Goal: Task Accomplishment & Management: Use online tool/utility

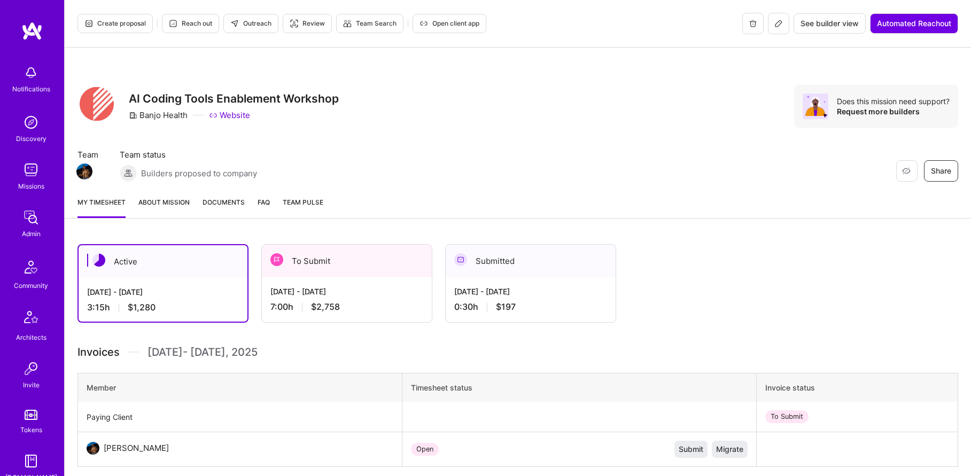
scroll to position [104, 0]
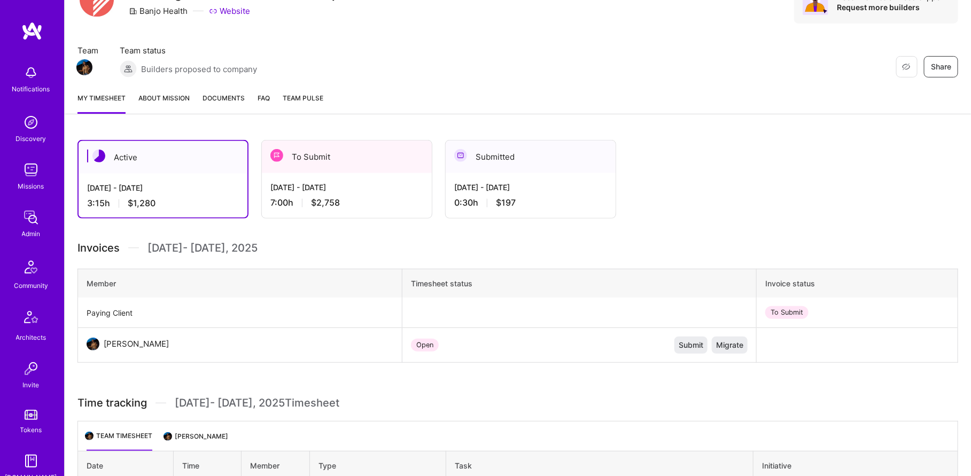
click at [40, 214] on img at bounding box center [30, 217] width 21 height 21
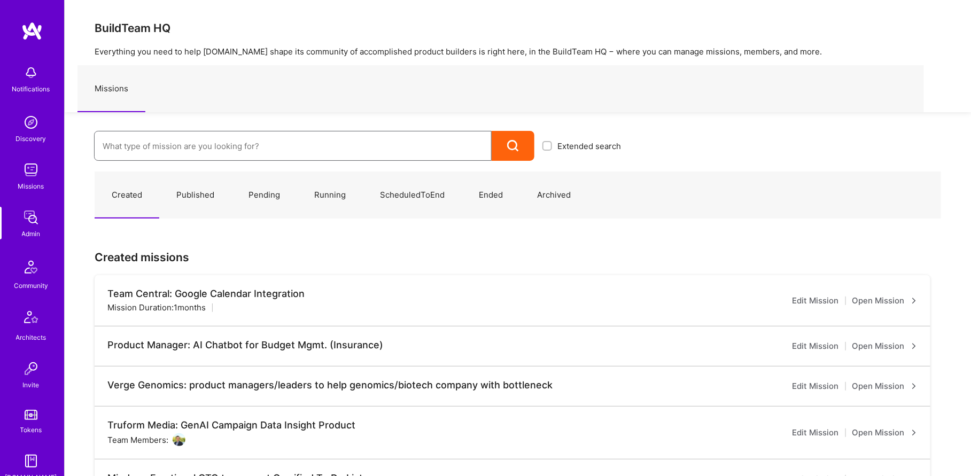
click at [206, 151] on input at bounding box center [293, 146] width 381 height 27
click at [41, 229] on link "Admin" at bounding box center [31, 223] width 66 height 33
click at [172, 156] on input at bounding box center [293, 146] width 381 height 27
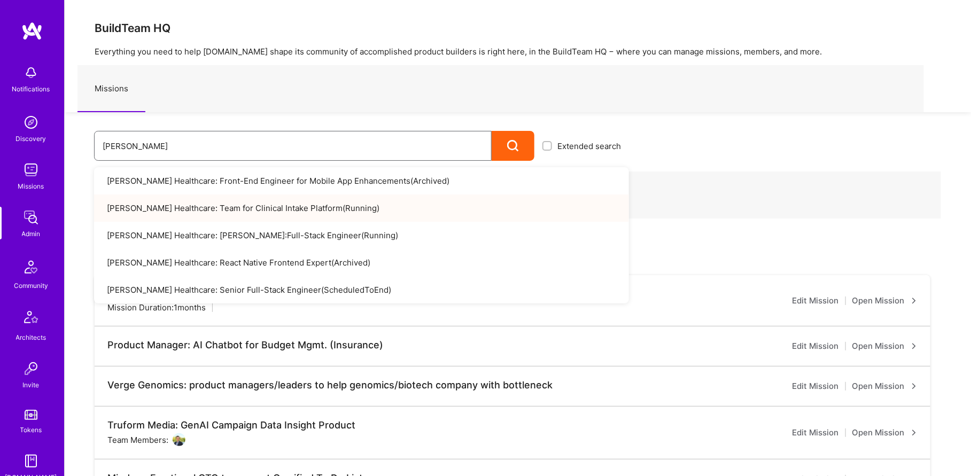
type input "[PERSON_NAME]"
click at [239, 206] on link "[PERSON_NAME] Healthcare: Team for Clinical Intake Platform ( Running )" at bounding box center [361, 208] width 535 height 27
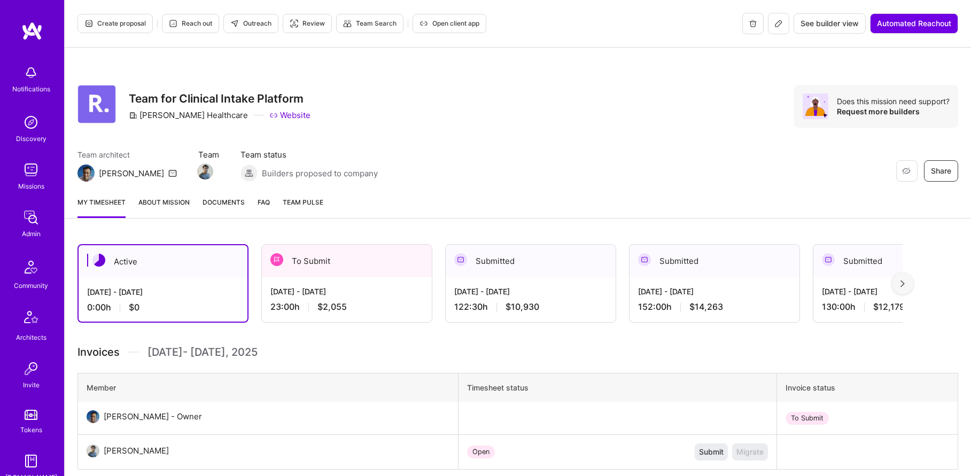
scroll to position [59, 0]
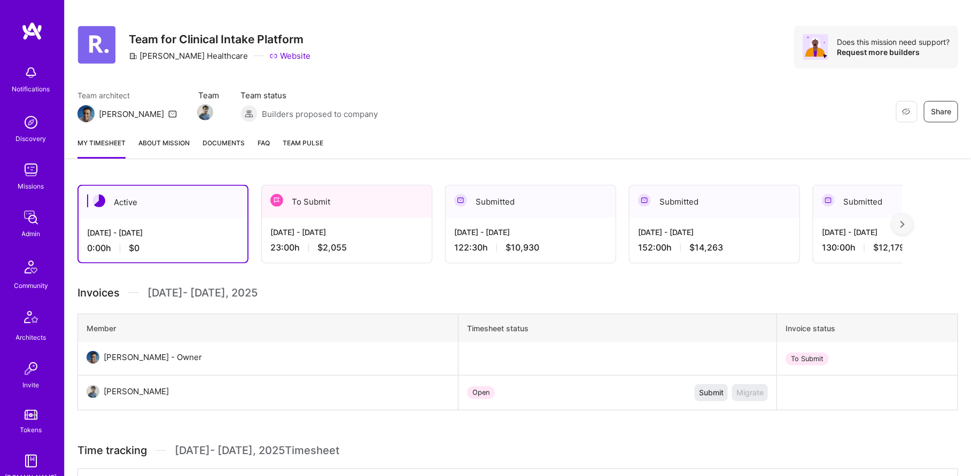
click at [308, 200] on div "To Submit" at bounding box center [347, 201] width 170 height 33
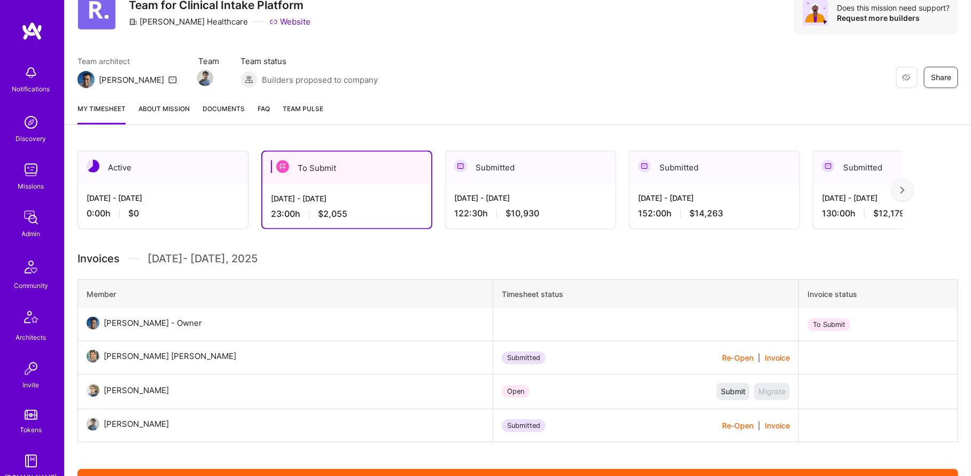
scroll to position [100, 0]
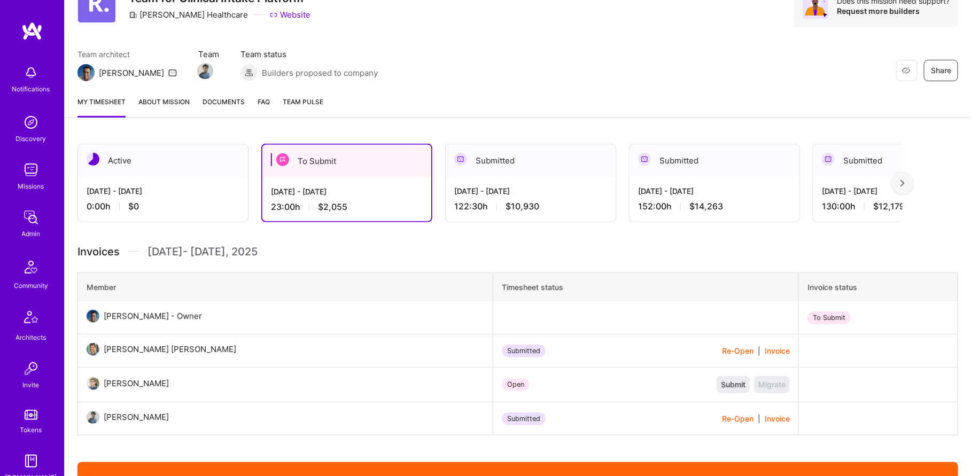
click at [722, 420] on button "Re-Open" at bounding box center [738, 418] width 32 height 11
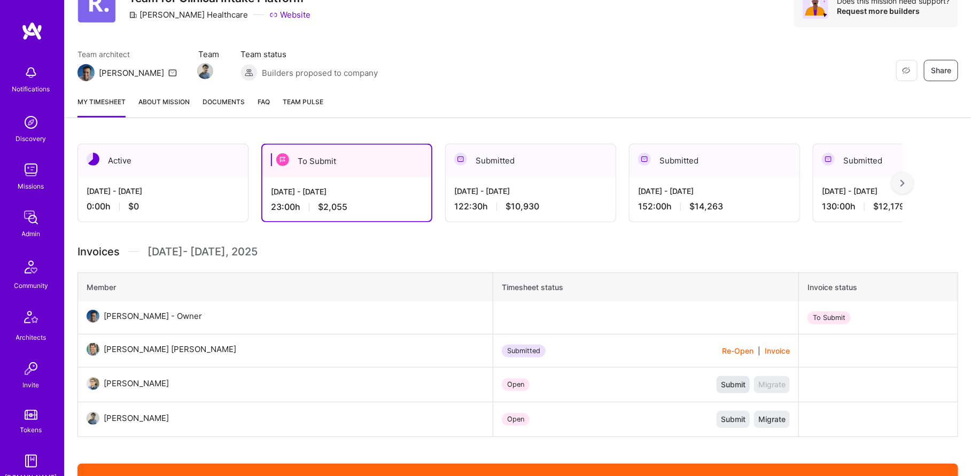
click at [721, 388] on span "Submit" at bounding box center [733, 385] width 25 height 11
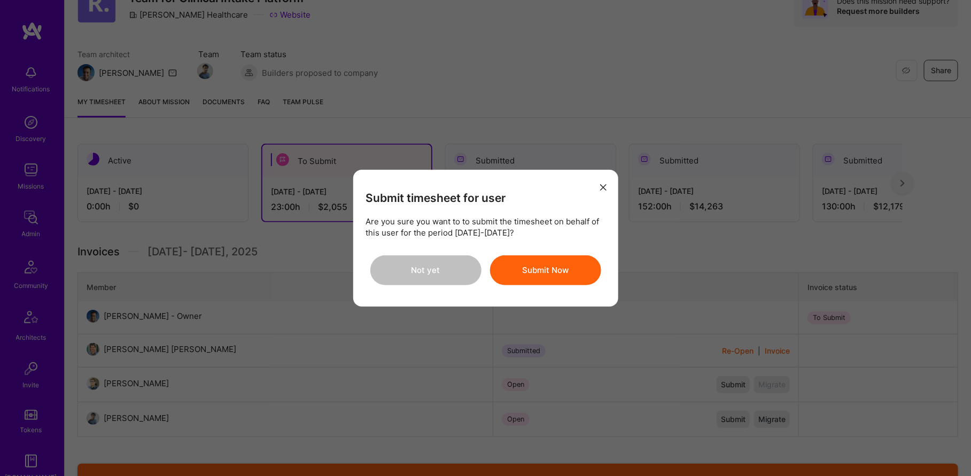
click at [574, 275] on button "Submit Now" at bounding box center [545, 271] width 111 height 30
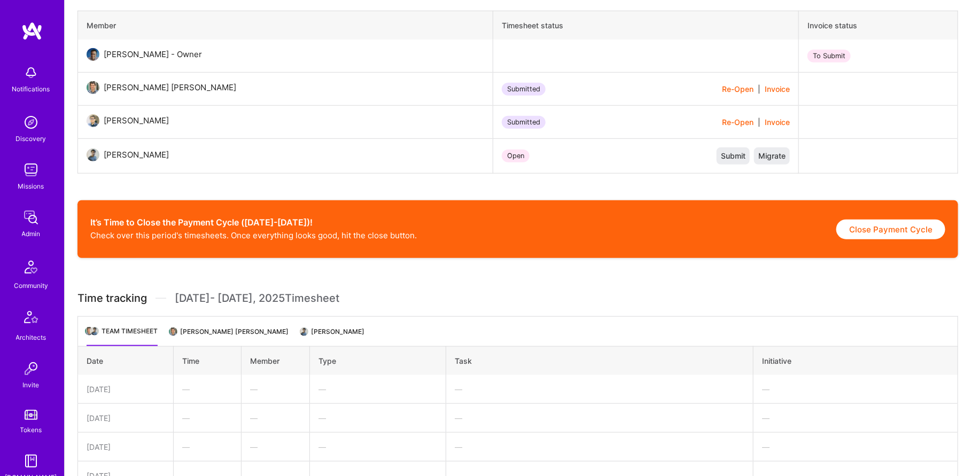
scroll to position [0, 0]
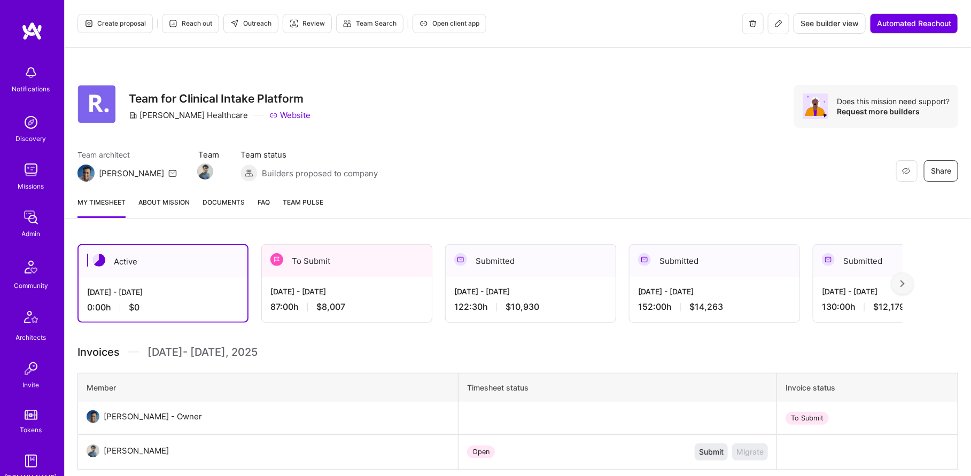
click at [321, 310] on span "$8,007" at bounding box center [330, 306] width 29 height 11
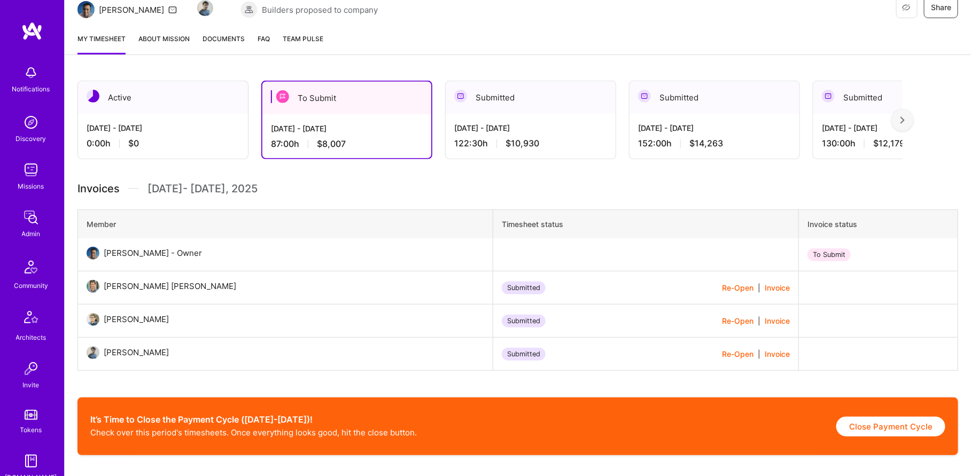
scroll to position [160, 0]
